Goal: Information Seeking & Learning: Learn about a topic

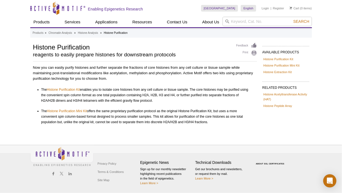
drag, startPoint x: 208, startPoint y: 122, endPoint x: 41, endPoint y: 88, distance: 170.9
click at [41, 88] on div "Now you can easily purify histones and further separate the fractions of core h…" at bounding box center [145, 95] width 224 height 60
click at [175, 99] on li "The Histone Purification Kit enables you to isolate core histones from any cell…" at bounding box center [146, 95] width 211 height 17
click at [96, 32] on link "Histone Analysis" at bounding box center [88, 33] width 20 height 5
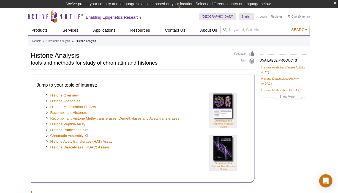
click at [162, 160] on div "Histone Overview Histone Antibodies Histone Modification ELISAs Recombinant His…" at bounding box center [115, 135] width 156 height 84
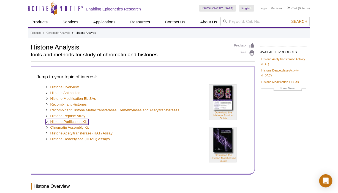
click at [83, 121] on link "Histone Purification Kits" at bounding box center [67, 122] width 43 height 6
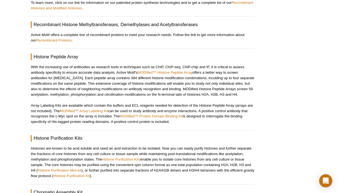
scroll to position [697, 0]
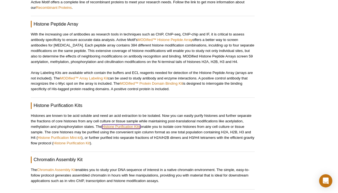
click at [135, 125] on link "Histone Purification Kits" at bounding box center [121, 127] width 38 height 4
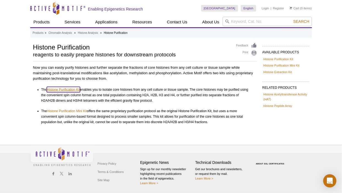
click at [73, 90] on link "Histone Purification Kit" at bounding box center [63, 90] width 33 height 6
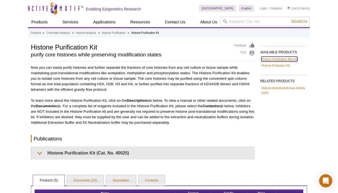
click at [274, 59] on link "Histone Purification Mini Kit" at bounding box center [279, 59] width 36 height 5
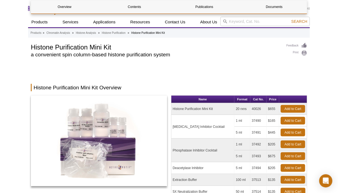
scroll to position [103, 0]
